Goal: Download file/media

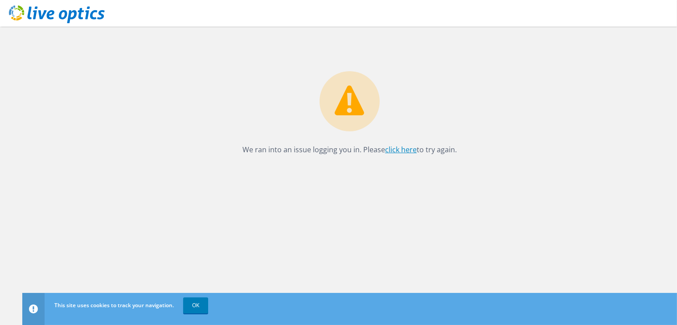
click at [409, 150] on link "click here" at bounding box center [401, 150] width 32 height 10
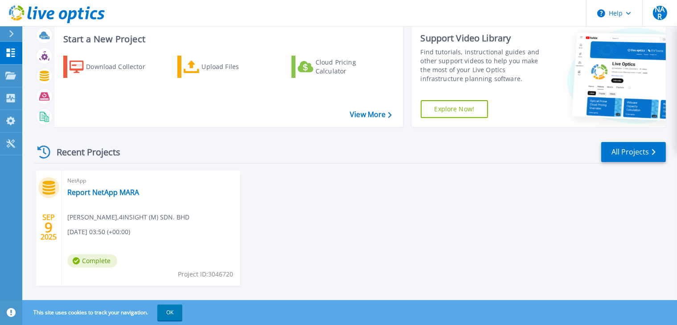
scroll to position [35, 0]
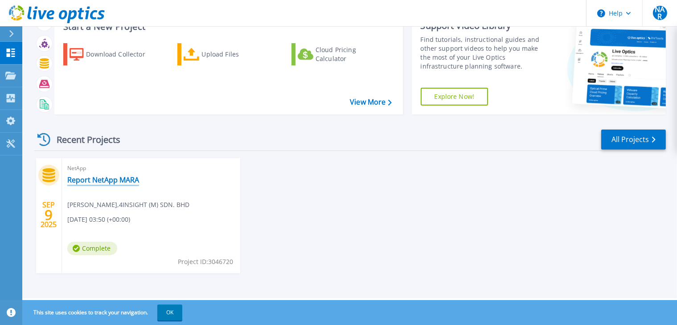
click at [99, 177] on link "Report NetApp MARA" at bounding box center [103, 179] width 72 height 9
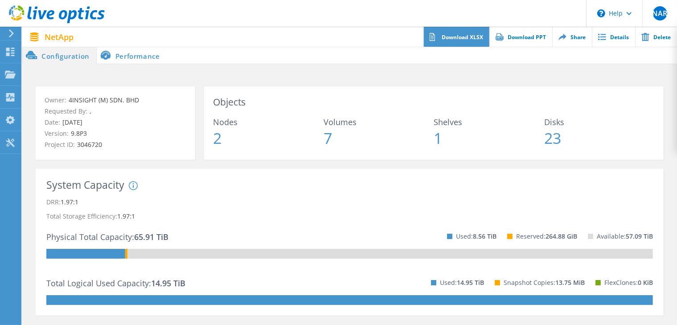
click at [475, 38] on link "Download XLSX" at bounding box center [456, 37] width 66 height 20
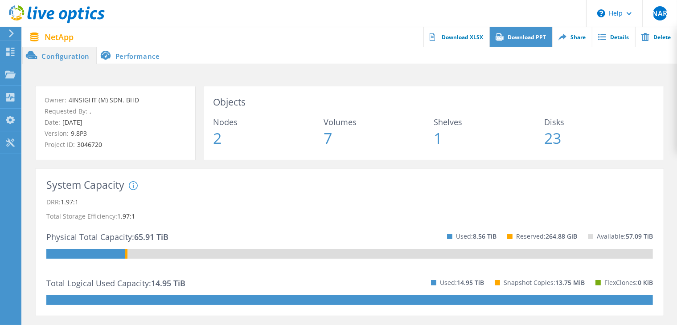
click at [530, 41] on link "Download PPT" at bounding box center [520, 37] width 63 height 20
